Goal: Information Seeking & Learning: Learn about a topic

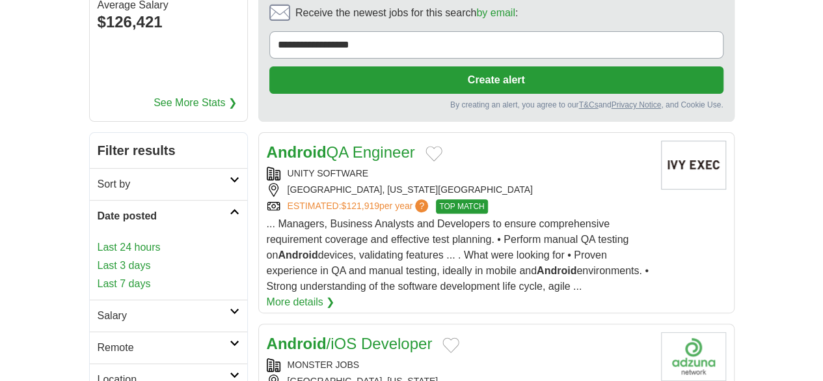
click at [98, 240] on link "Last 24 hours" at bounding box center [169, 248] width 142 height 16
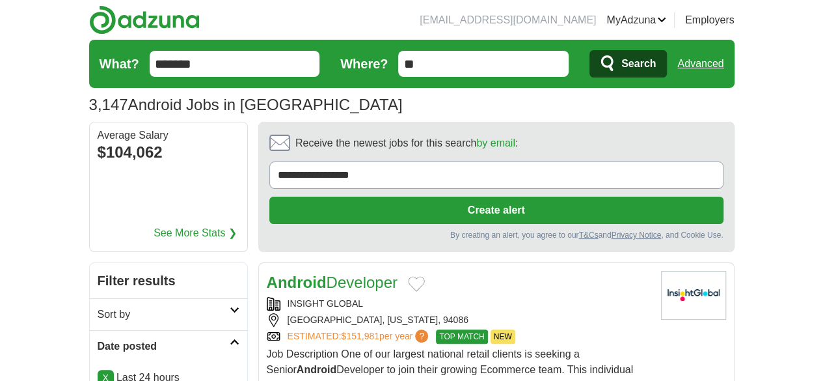
scroll to position [65, 0]
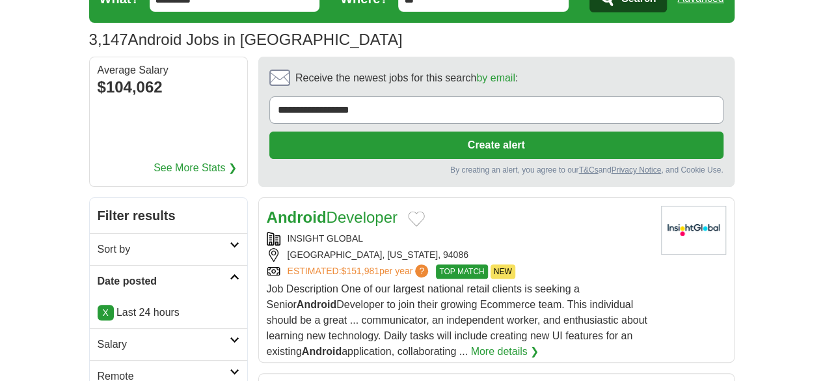
click at [102, 368] on h2 "Remote" at bounding box center [164, 376] width 132 height 16
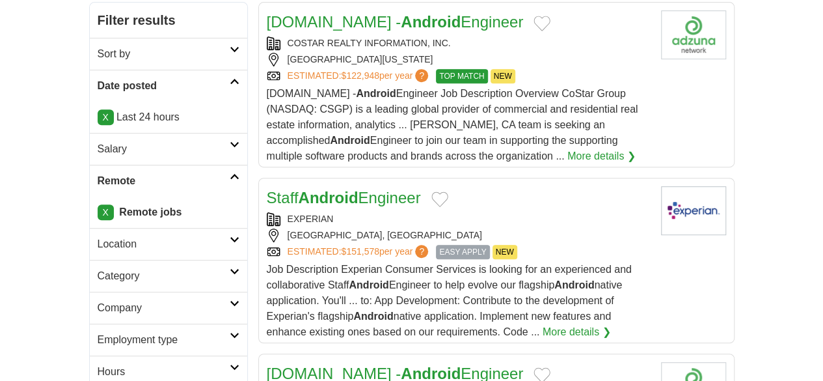
scroll to position [130, 0]
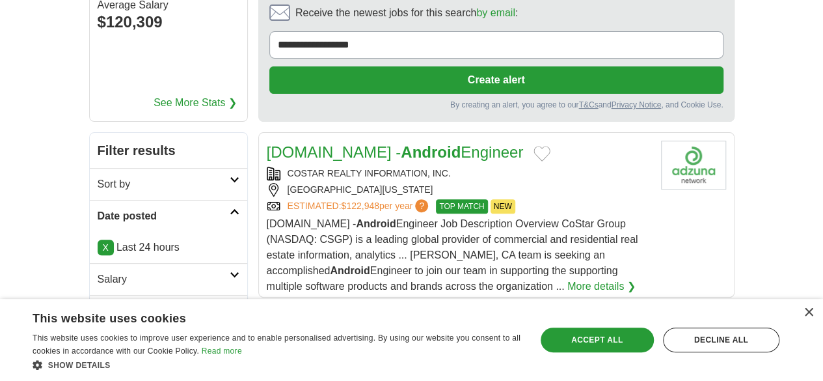
click at [519, 183] on div "[GEOGRAPHIC_DATA][US_STATE]" at bounding box center [459, 190] width 384 height 14
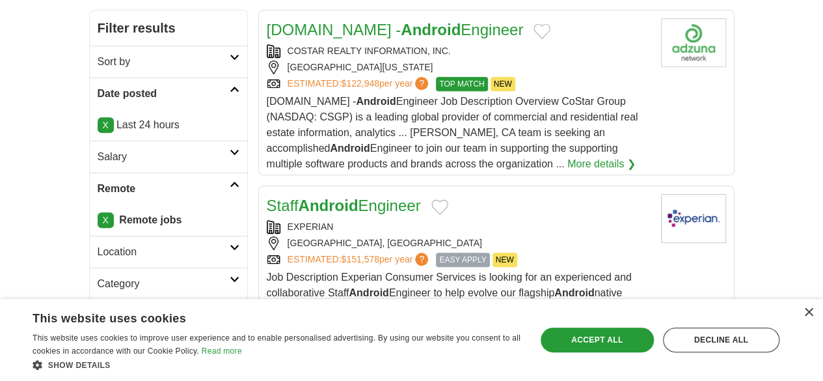
scroll to position [260, 0]
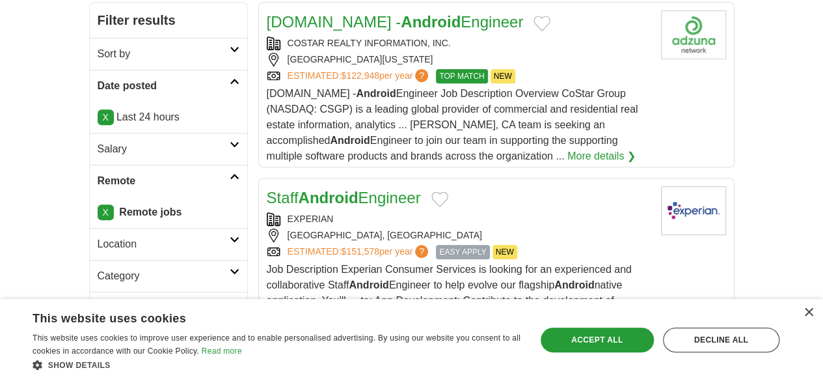
click at [318, 186] on h2 "Staff Android Engineer" at bounding box center [344, 197] width 154 height 23
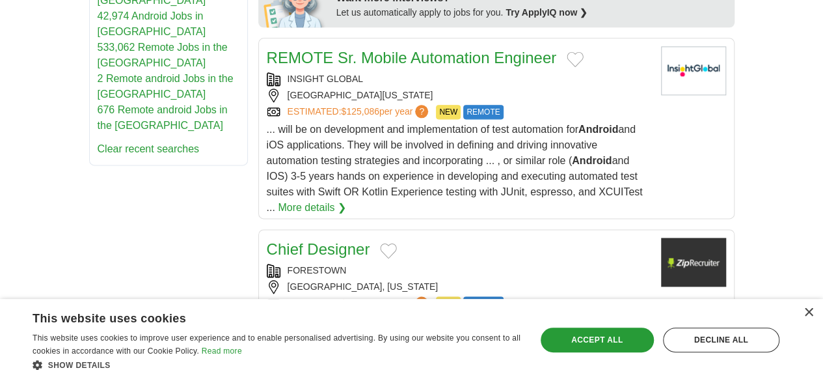
scroll to position [716, 0]
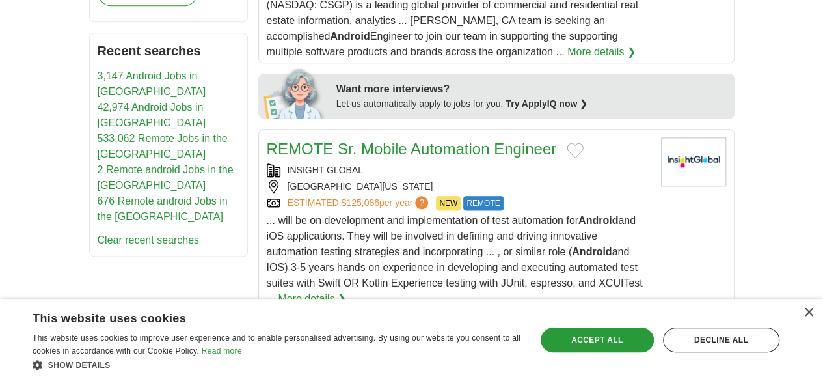
click at [543, 180] on div "[GEOGRAPHIC_DATA][US_STATE]" at bounding box center [459, 187] width 384 height 14
